Goal: Task Accomplishment & Management: Use online tool/utility

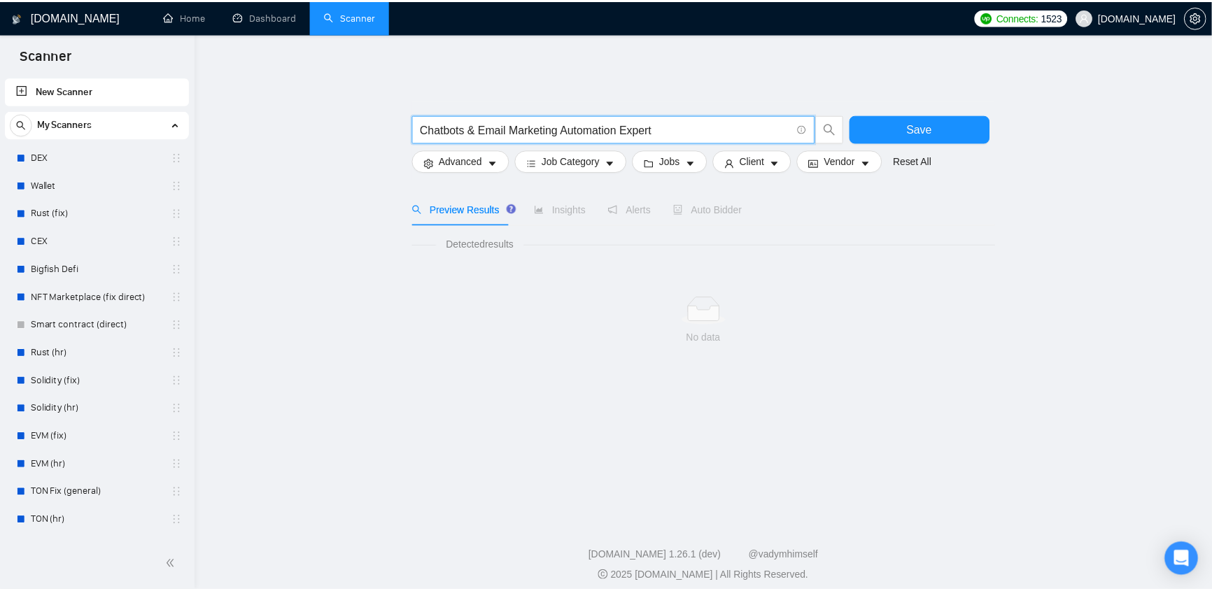
scroll to position [4724, 0]
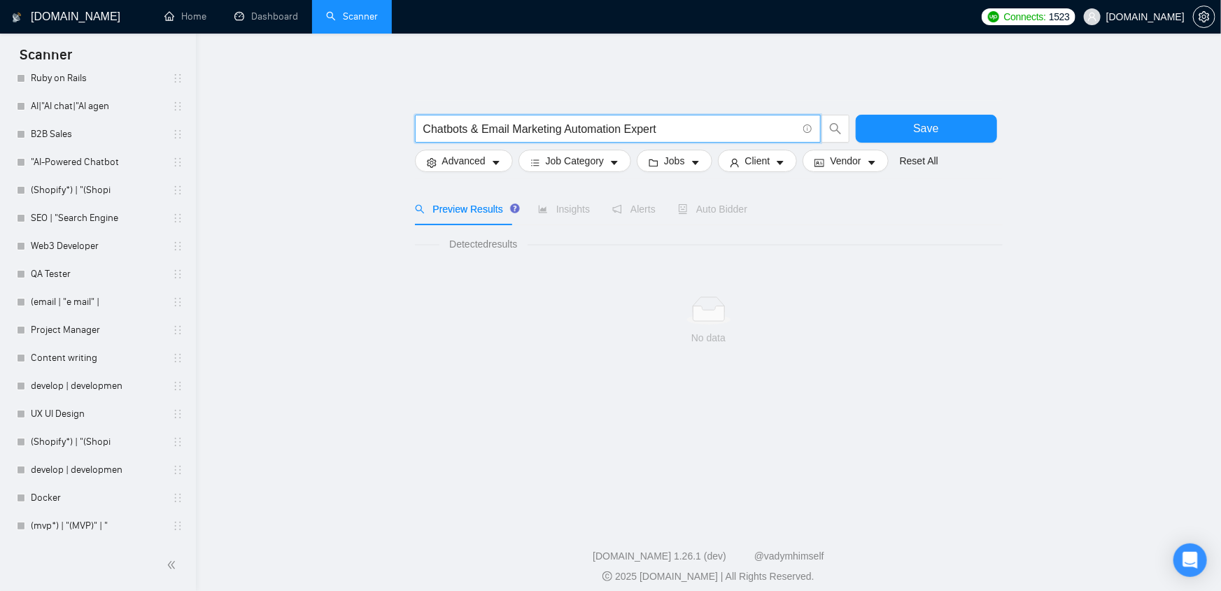
drag, startPoint x: 479, startPoint y: 120, endPoint x: 469, endPoint y: 120, distance: 10.5
click at [469, 120] on input "Chatbots & Email Marketing Automation Expert" at bounding box center [610, 128] width 374 height 17
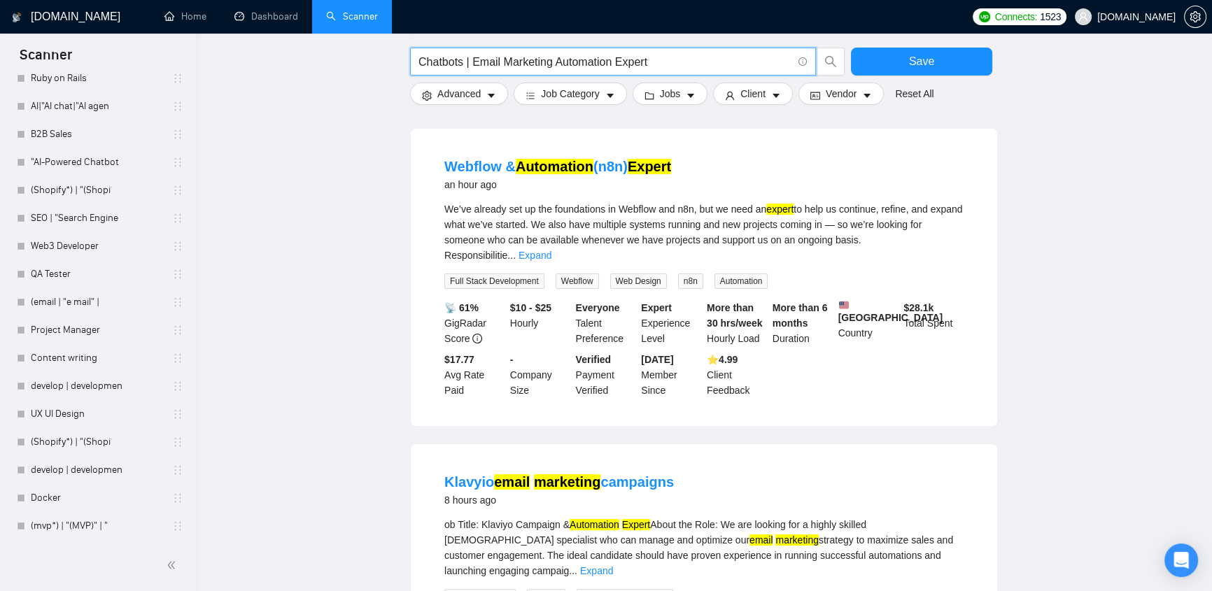
scroll to position [0, 0]
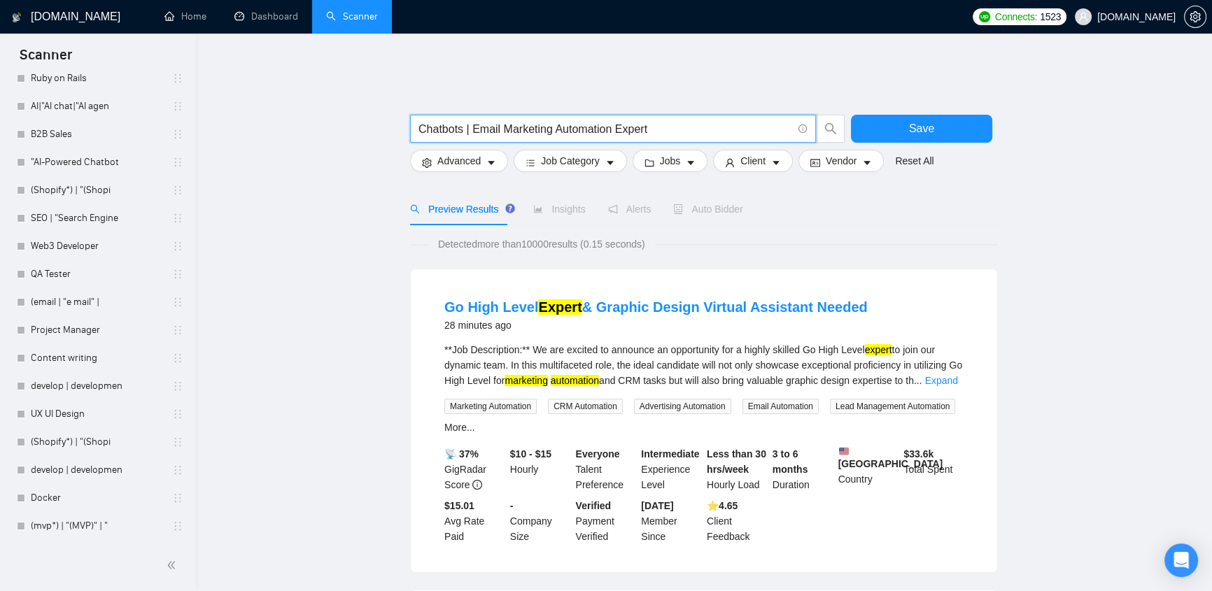
click at [703, 124] on input "Chatbots | Email Marketing Automation Expert" at bounding box center [605, 128] width 374 height 17
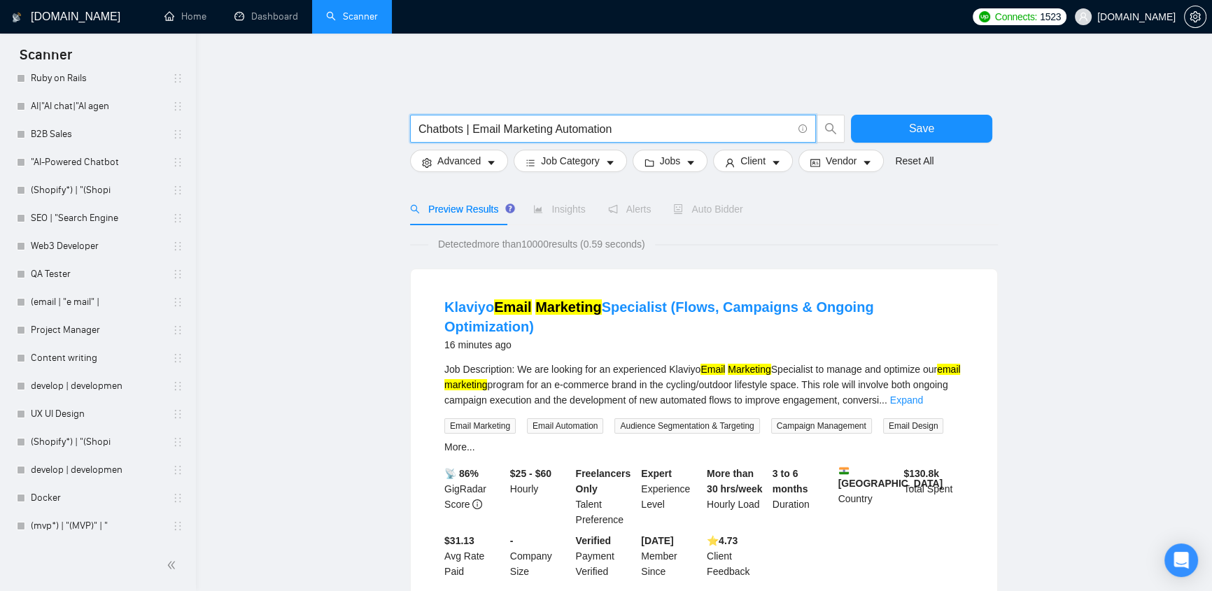
type input "Chatbots | Email Marketing Automation"
click at [916, 122] on span "Save" at bounding box center [921, 128] width 25 height 17
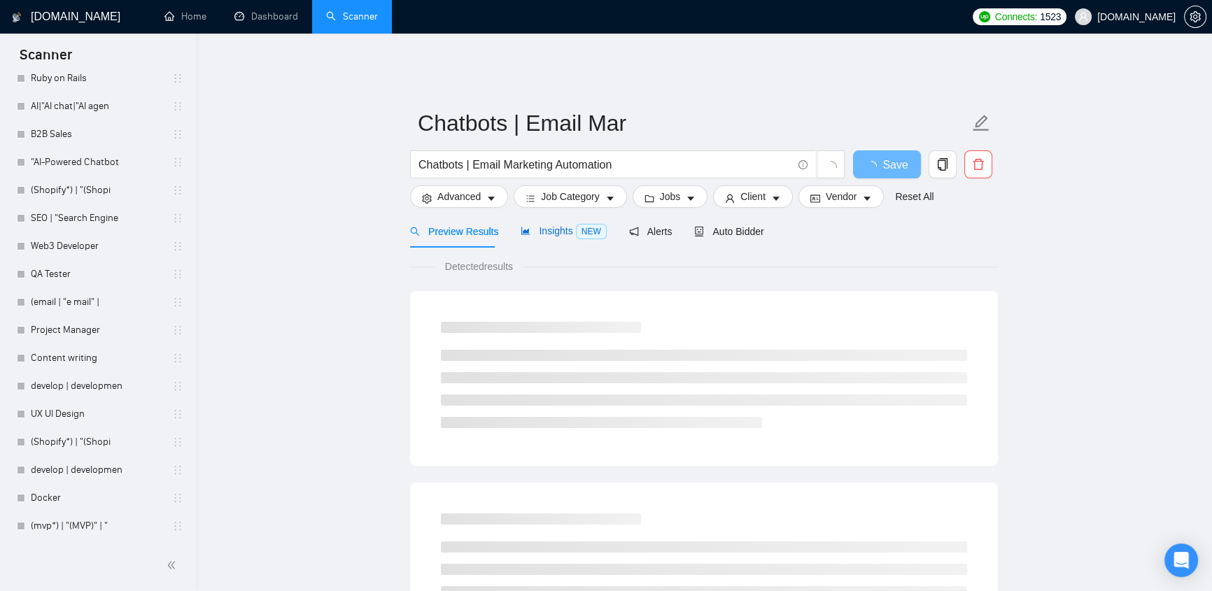
click at [554, 225] on span "Insights NEW" at bounding box center [562, 230] width 85 height 11
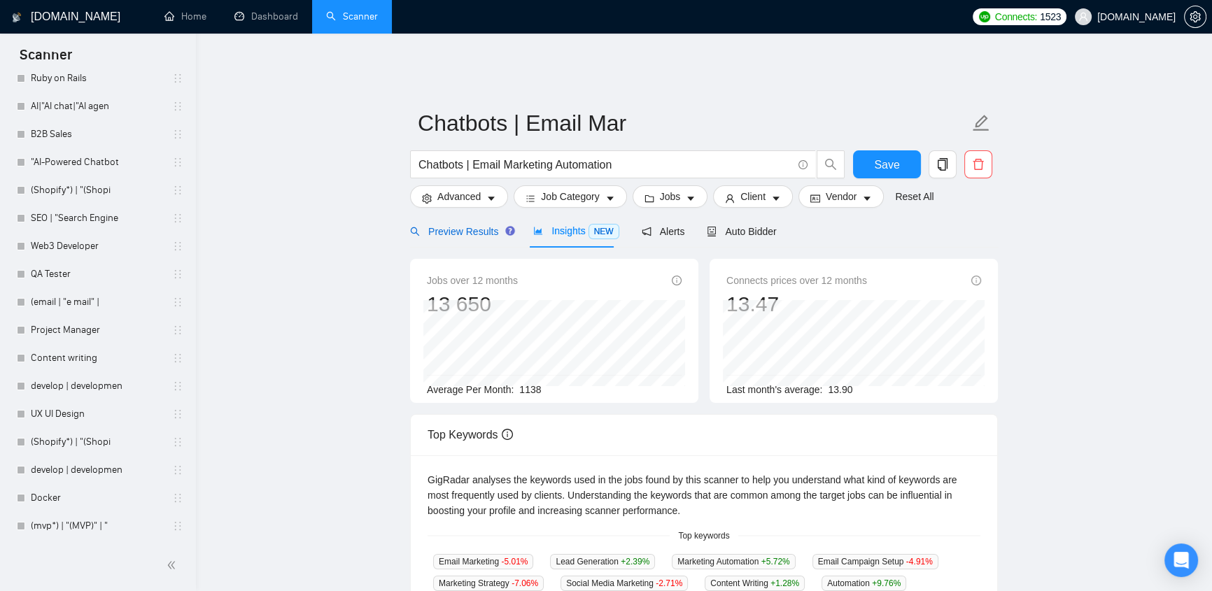
click at [477, 226] on span "Preview Results" at bounding box center [460, 231] width 101 height 11
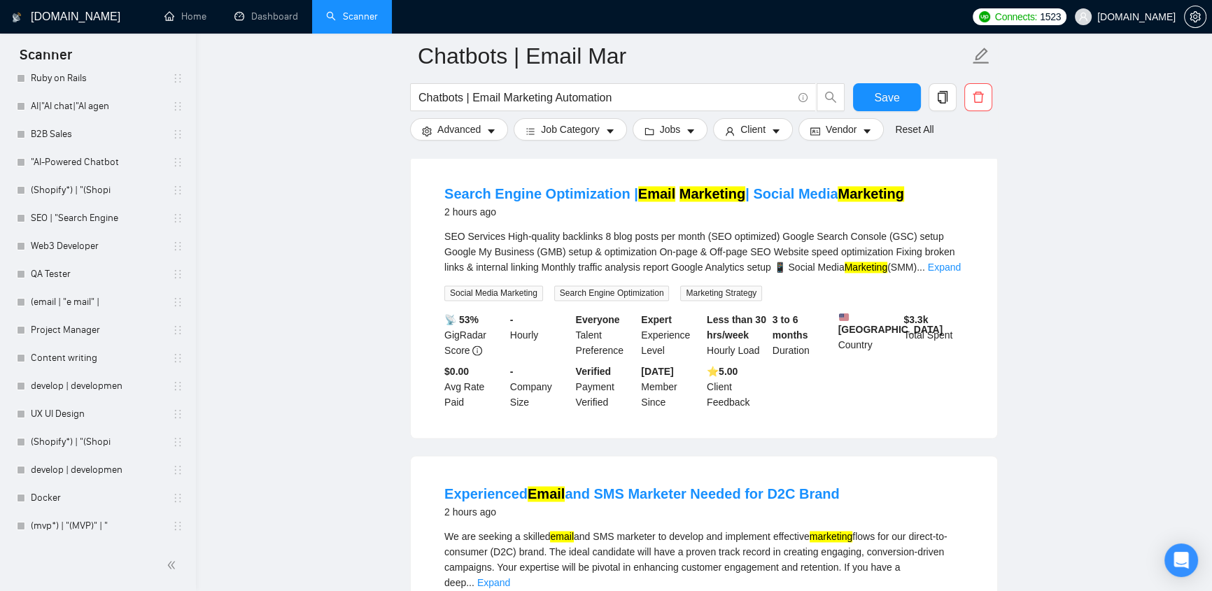
scroll to position [2939, 0]
